Goal: Information Seeking & Learning: Learn about a topic

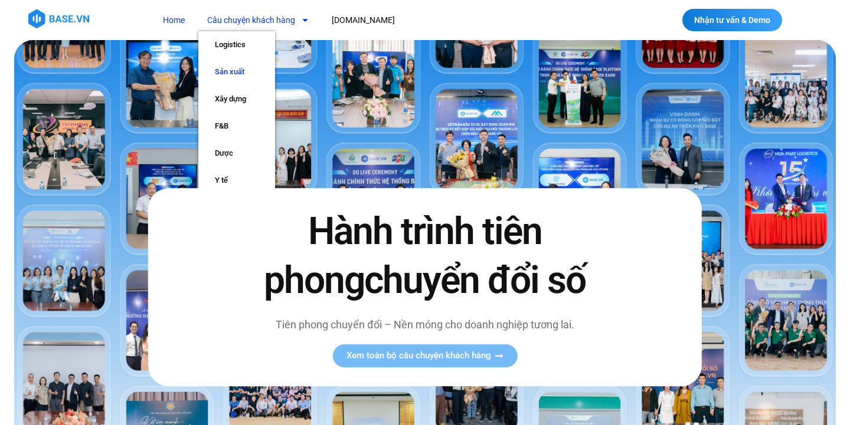
click at [246, 74] on link "Sản xuất" at bounding box center [236, 71] width 77 height 27
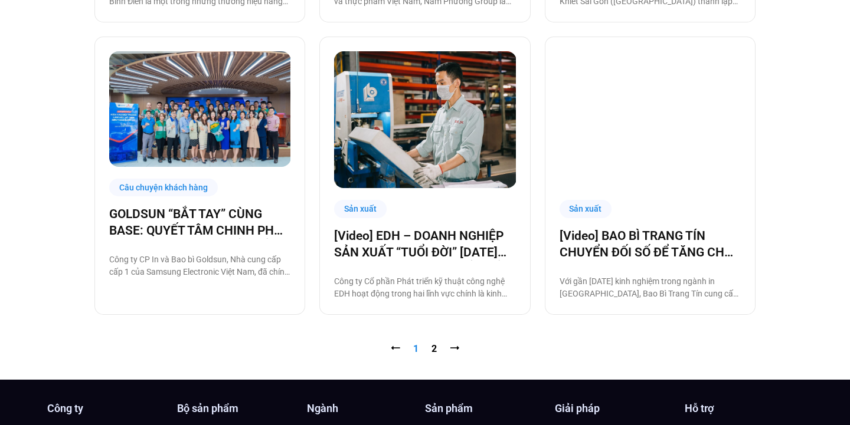
scroll to position [1163, 0]
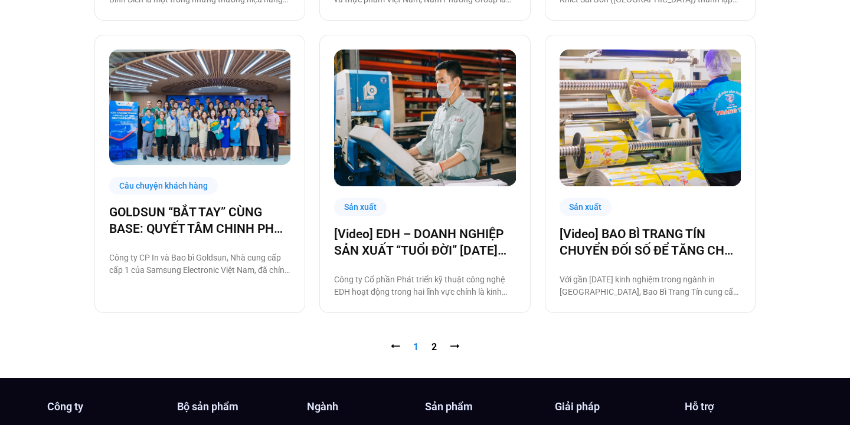
click at [430, 346] on nav "⭠ Trang 1 Trang 2 ⭢" at bounding box center [424, 347] width 661 height 14
click at [456, 346] on link "⭢" at bounding box center [454, 347] width 9 height 11
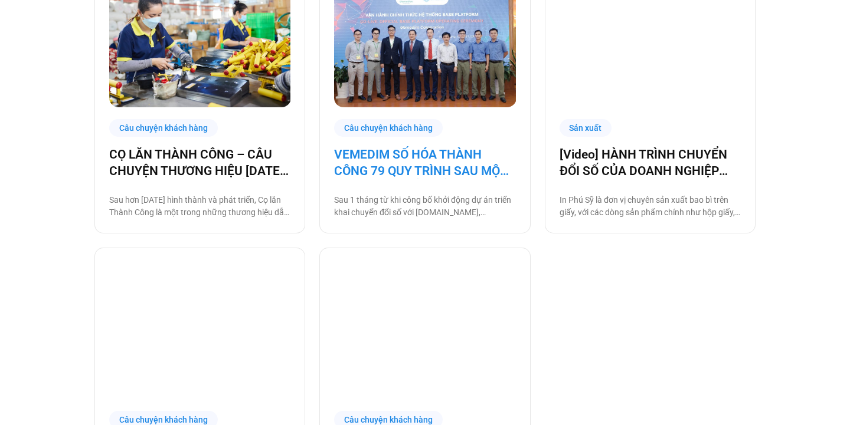
scroll to position [656, 0]
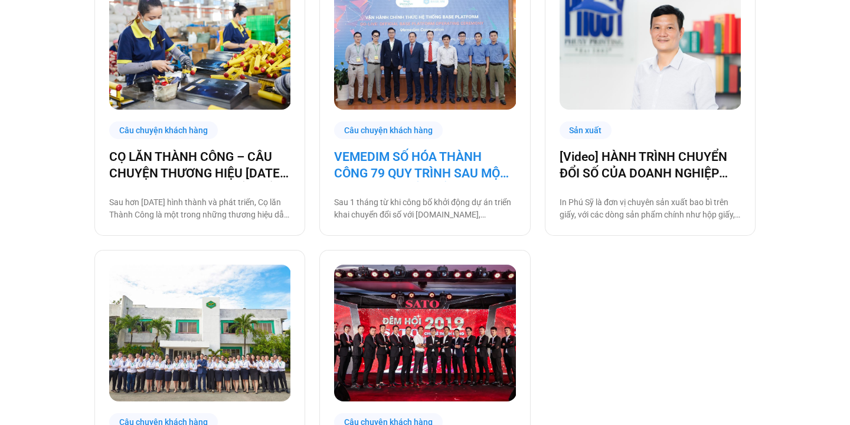
click at [421, 168] on link "VEMEDIM SỐ HÓA THÀNH CÔNG 79 QUY TRÌNH SAU MỘT THÁNG CHUYỂN ĐỔI SỐ CÙNG BASE" at bounding box center [424, 165] width 181 height 33
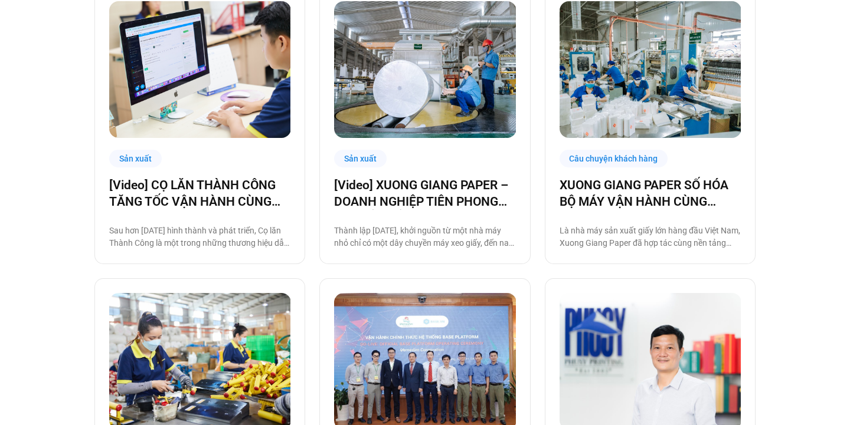
scroll to position [0, 0]
